Goal: Find specific page/section: Find specific page/section

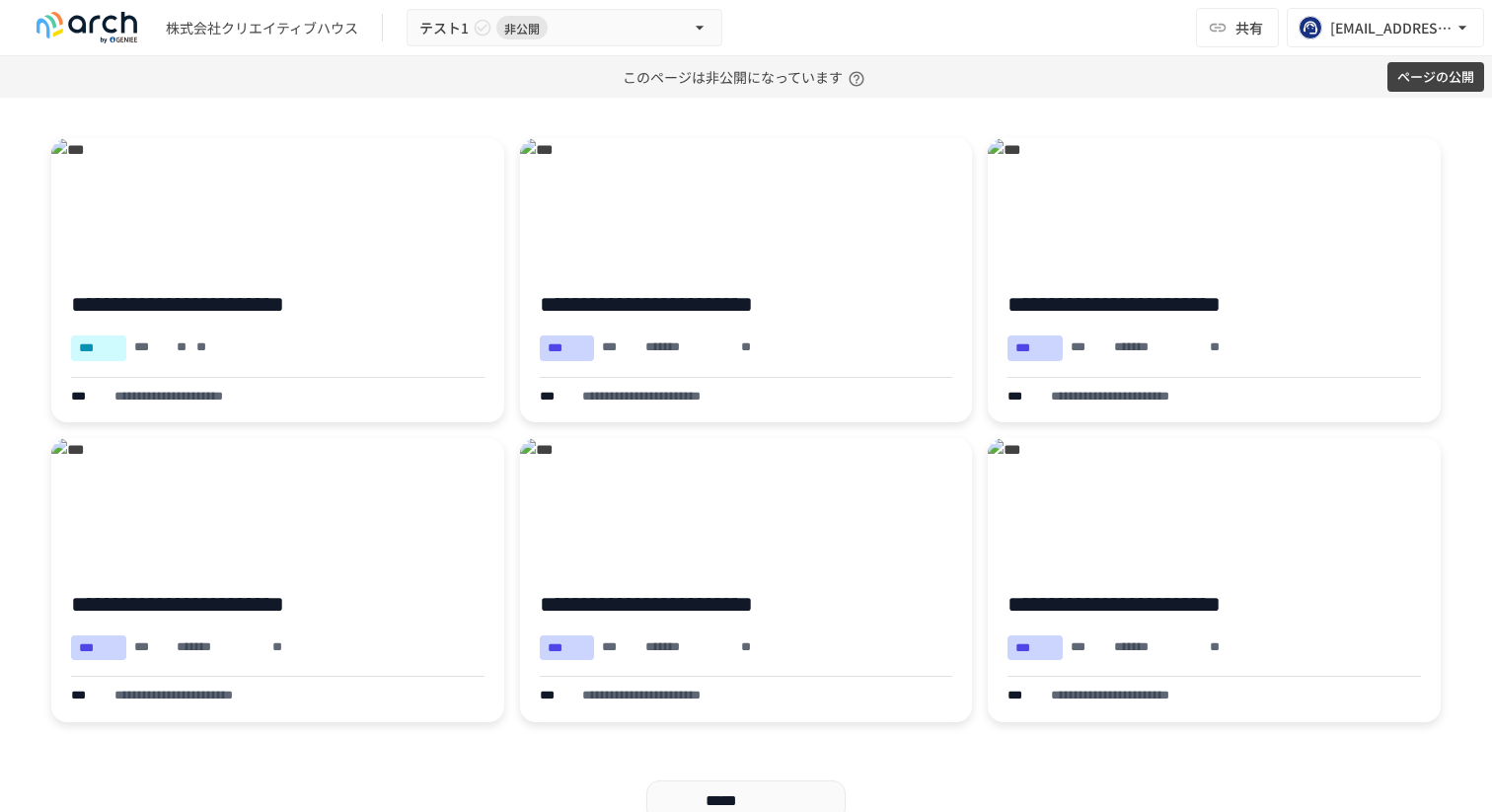
scroll to position [574, 0]
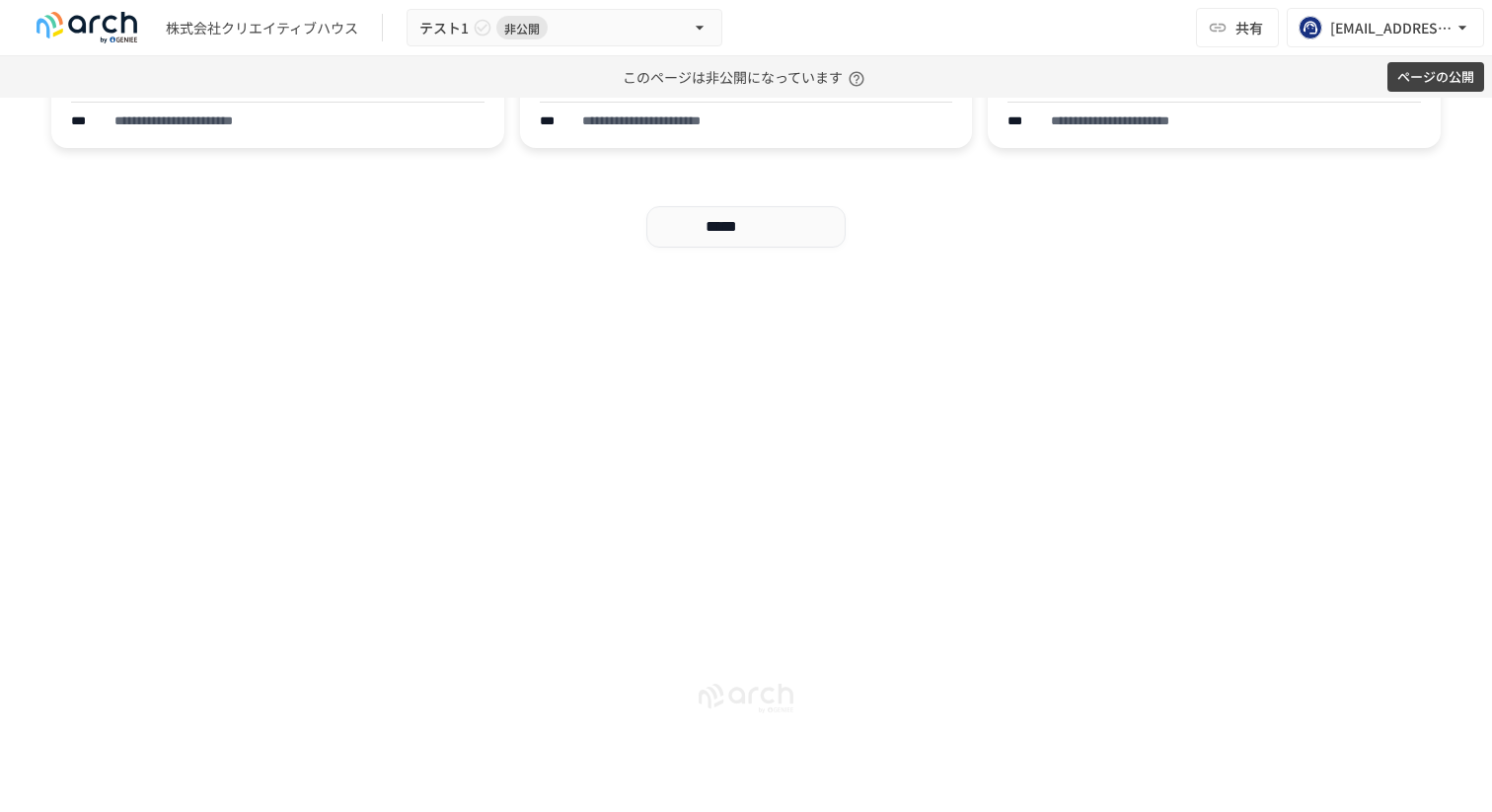
click at [374, 503] on div "**********" at bounding box center [746, 74] width 1492 height 1022
click at [17, 267] on icon "button" at bounding box center [22, 267] width 17 height 17
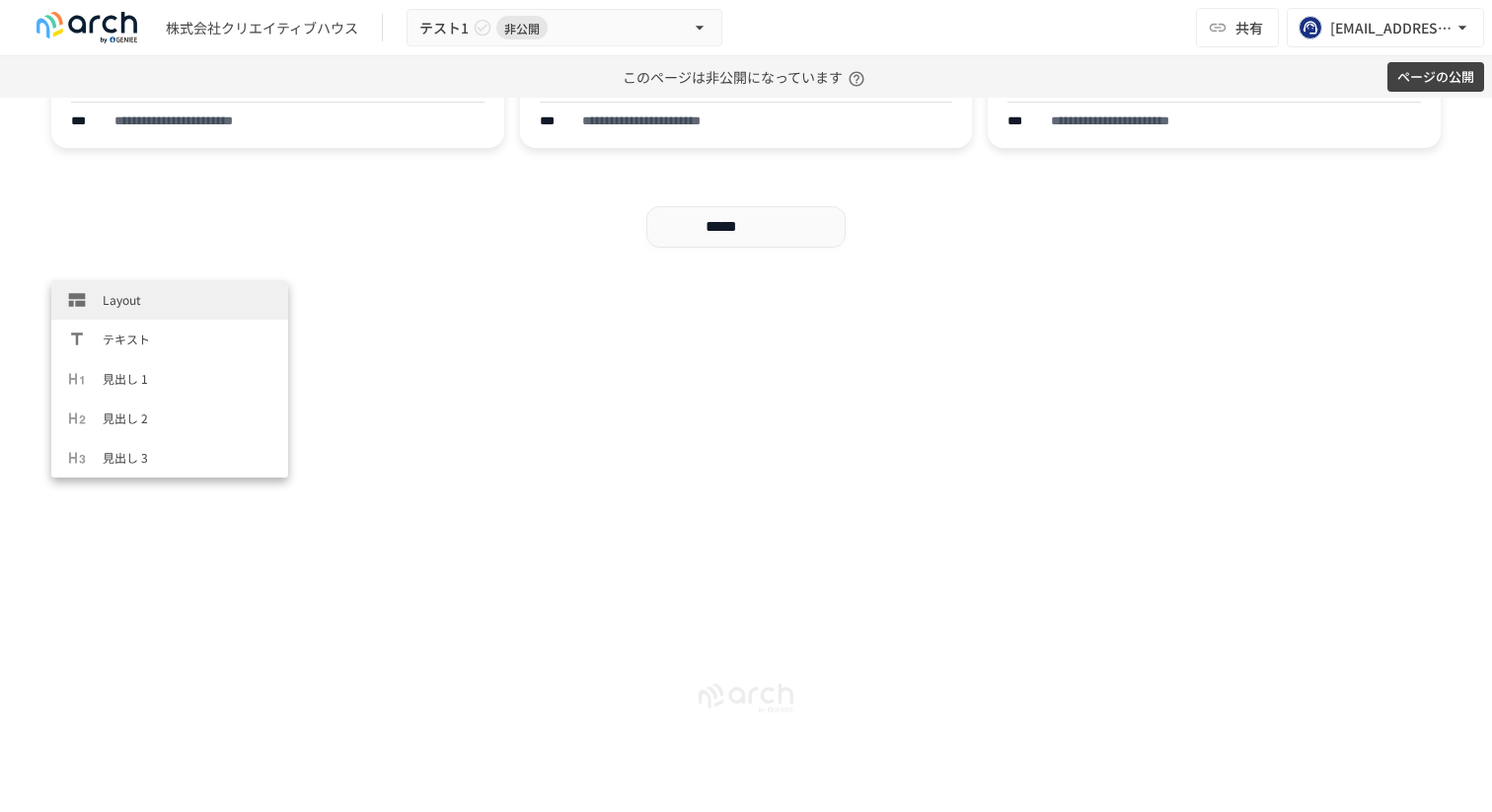
click at [147, 308] on span "Layout" at bounding box center [187, 299] width 169 height 19
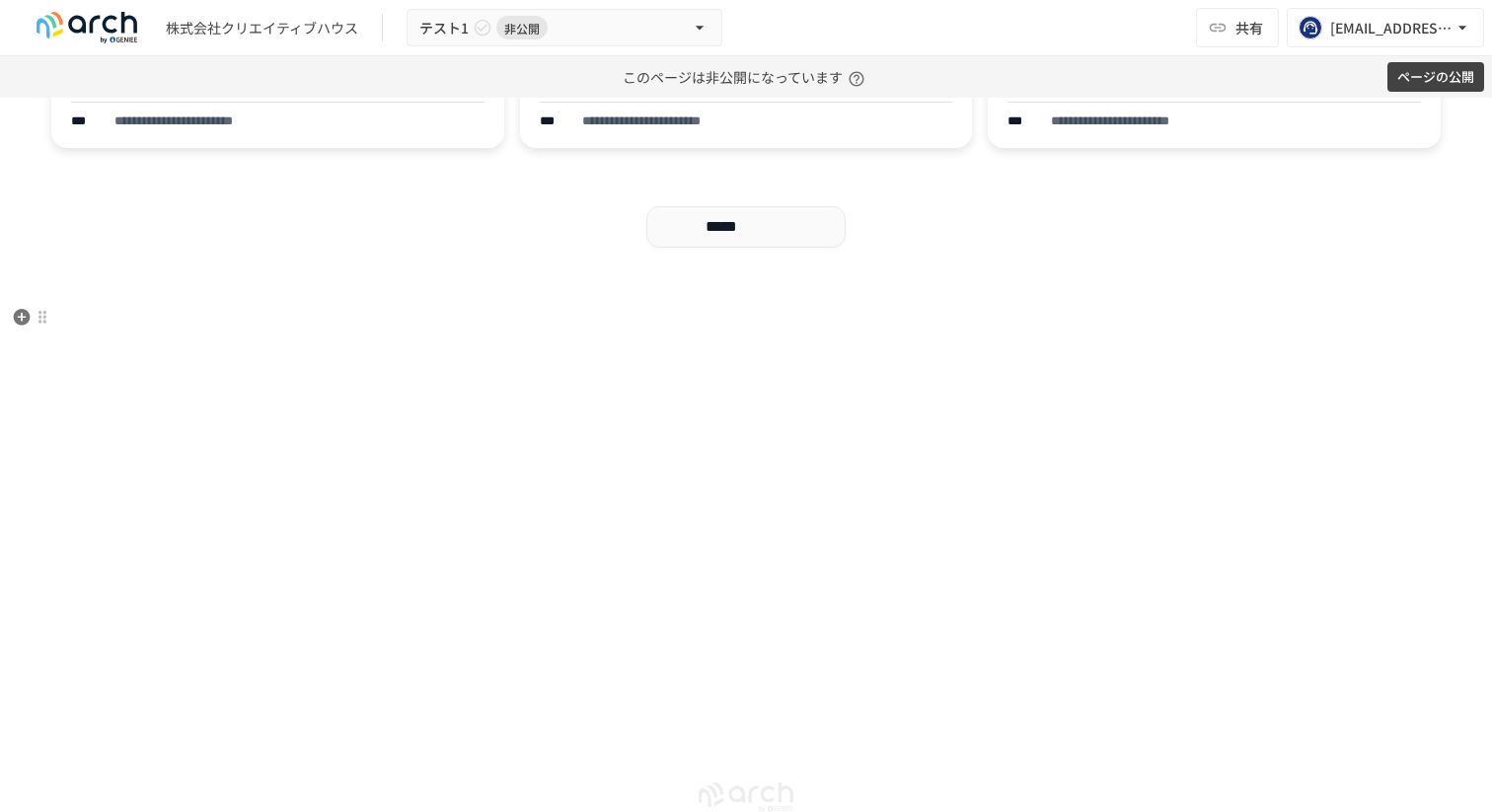
click at [151, 331] on div at bounding box center [398, 318] width 694 height 57
click at [23, 315] on icon "button" at bounding box center [22, 317] width 17 height 17
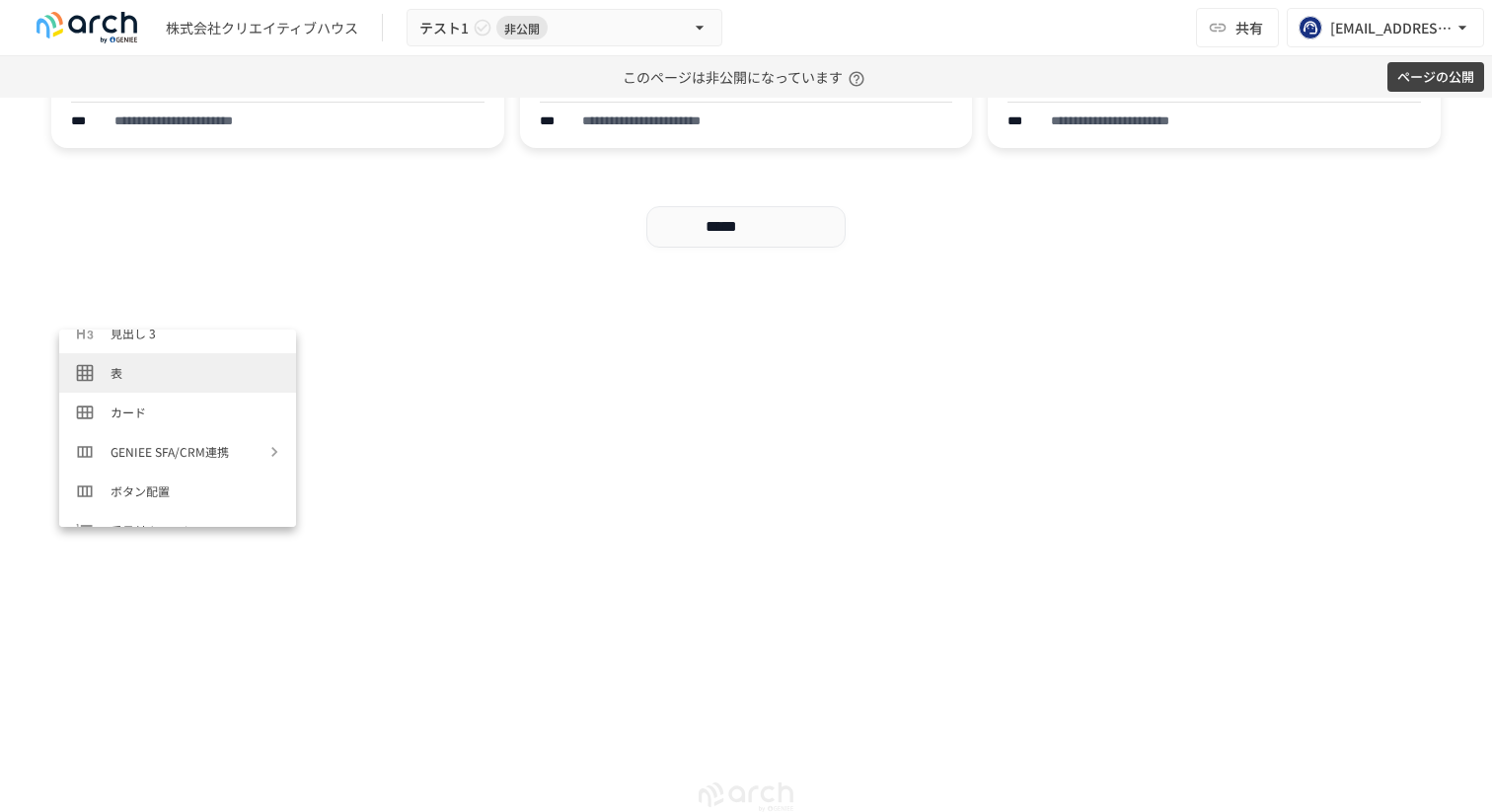
scroll to position [182, 0]
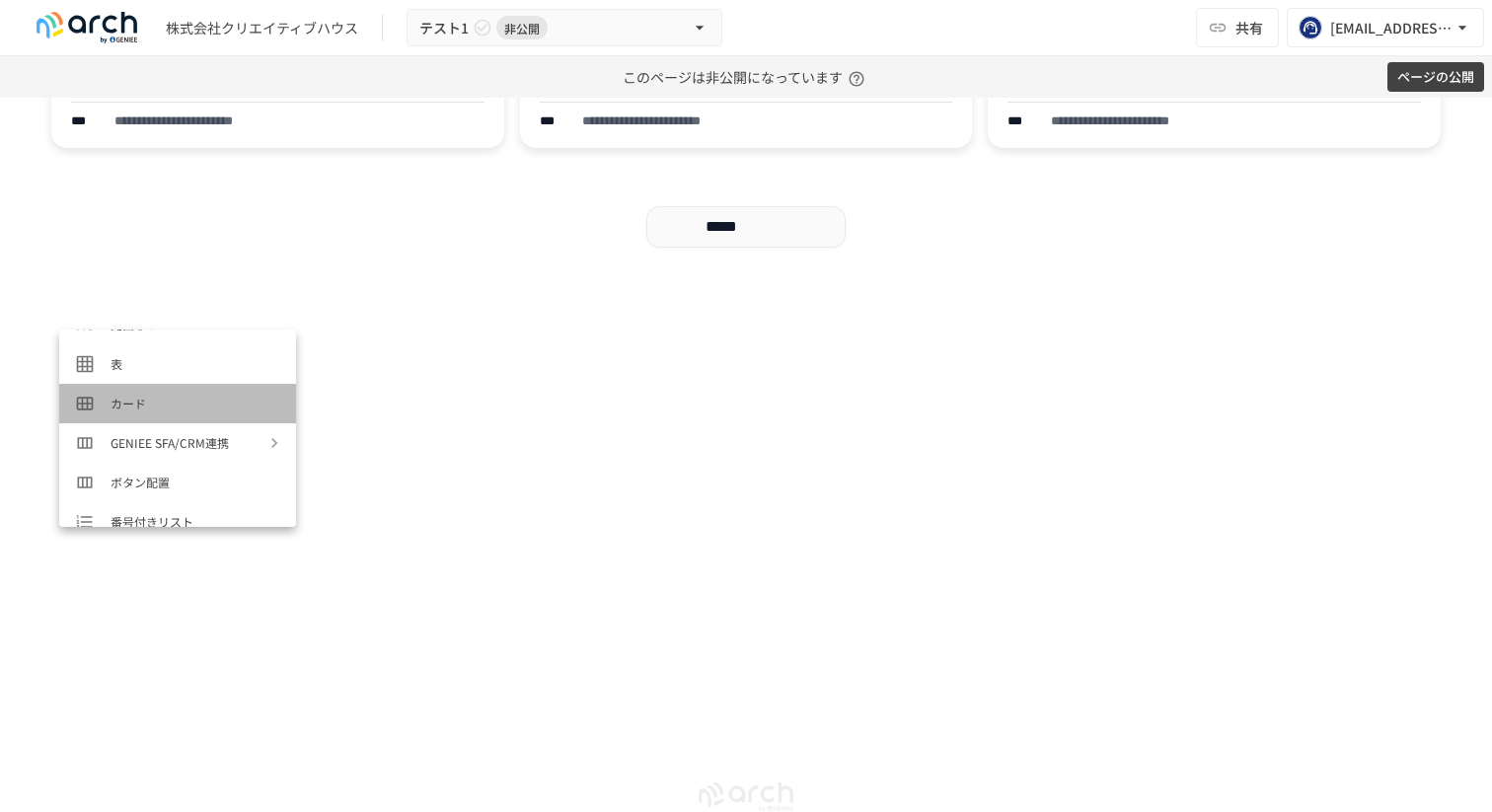
click at [163, 404] on span "カード" at bounding box center [195, 402] width 169 height 19
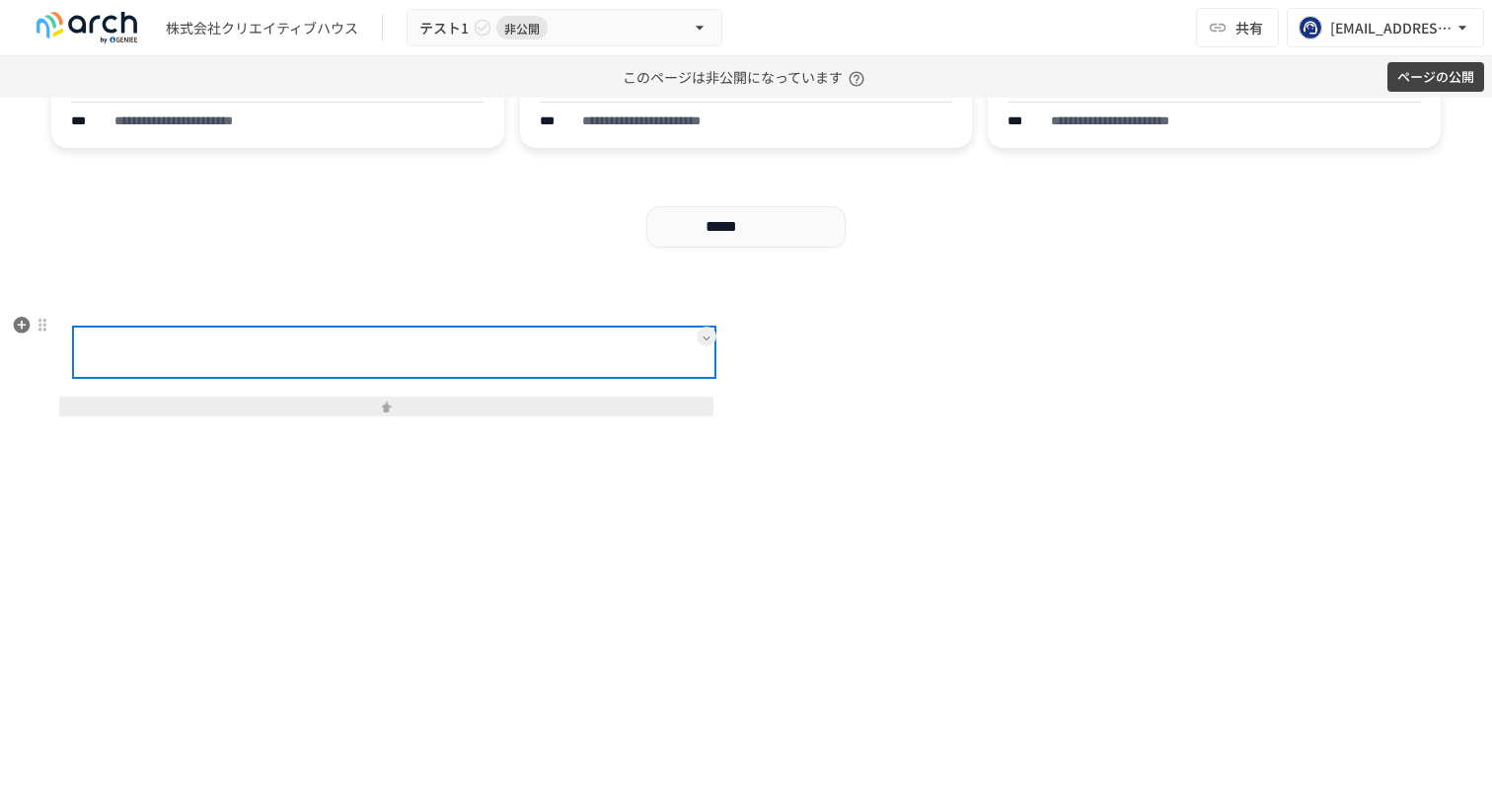
click at [328, 356] on div at bounding box center [437, 353] width 510 height 40
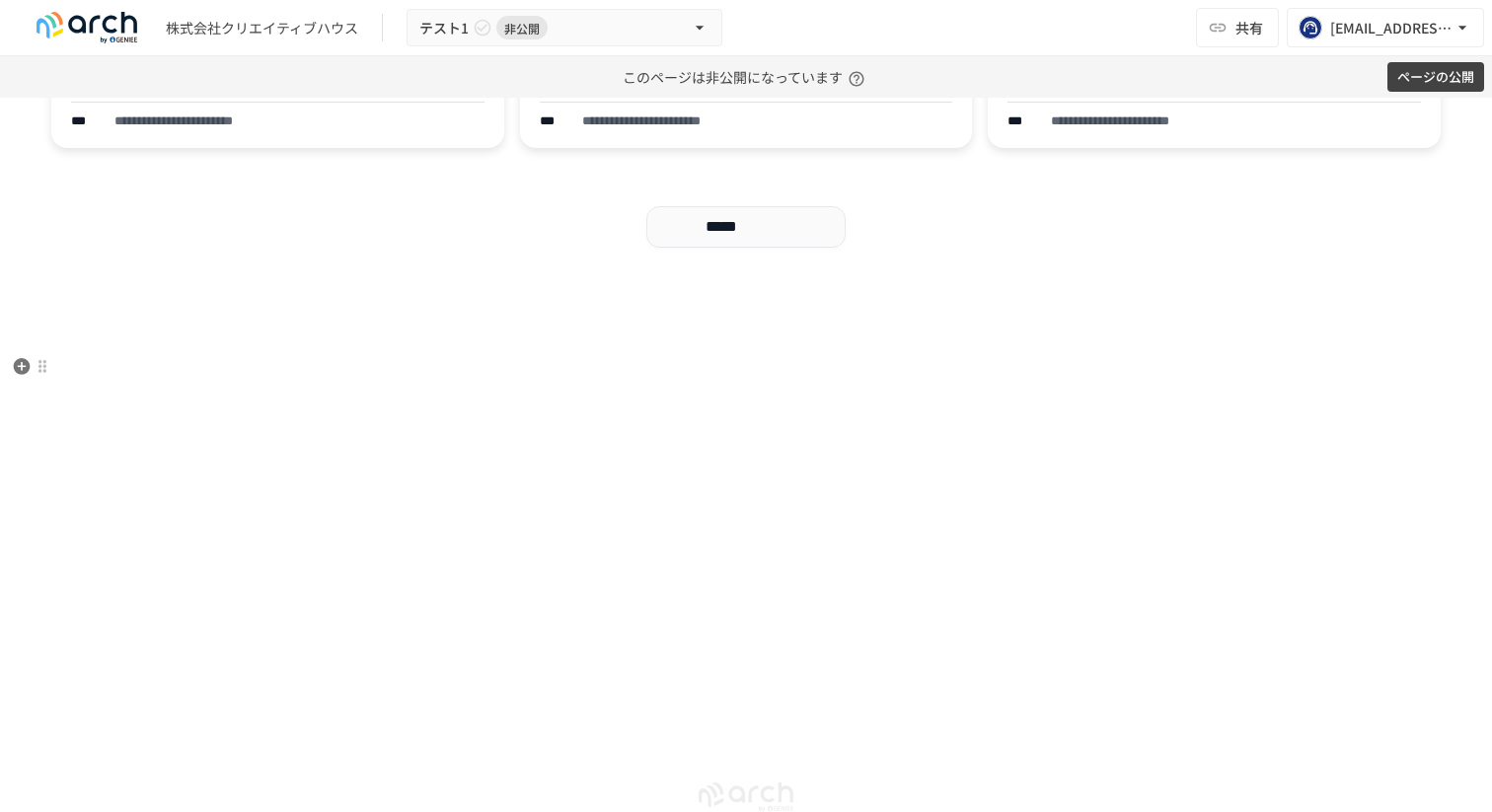
click at [471, 378] on p at bounding box center [746, 367] width 1389 height 26
click at [130, 20] on img at bounding box center [86, 28] width 126 height 32
click at [1047, 32] on div "株式会社クリエイティブハウス テスト1 非公開 共有 [EMAIL_ADDRESS][DOMAIN_NAME]" at bounding box center [746, 28] width 1492 height 56
